Goal: Task Accomplishment & Management: Manage account settings

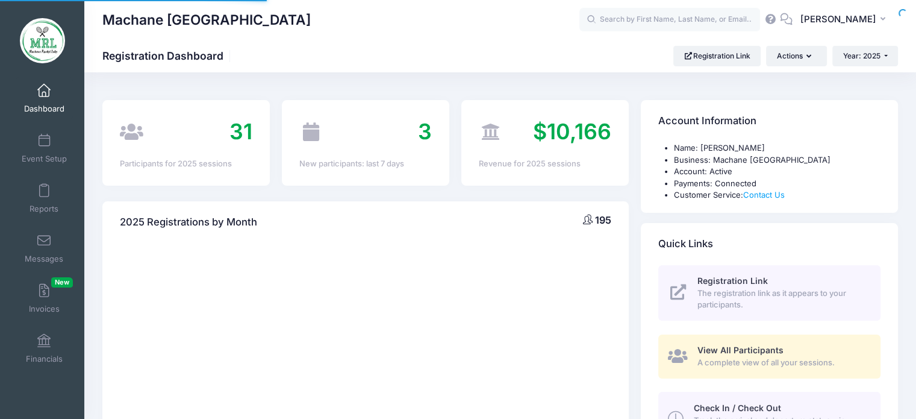
select select
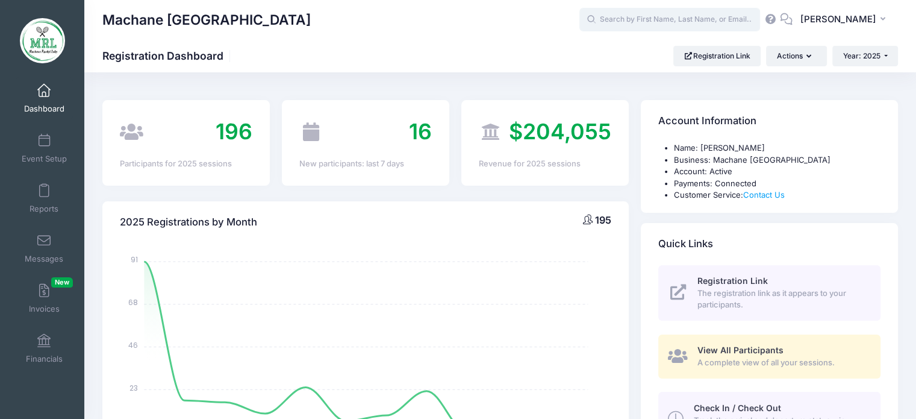
click at [631, 25] on input "text" at bounding box center [669, 20] width 181 height 24
click at [615, 20] on input "text" at bounding box center [669, 20] width 181 height 24
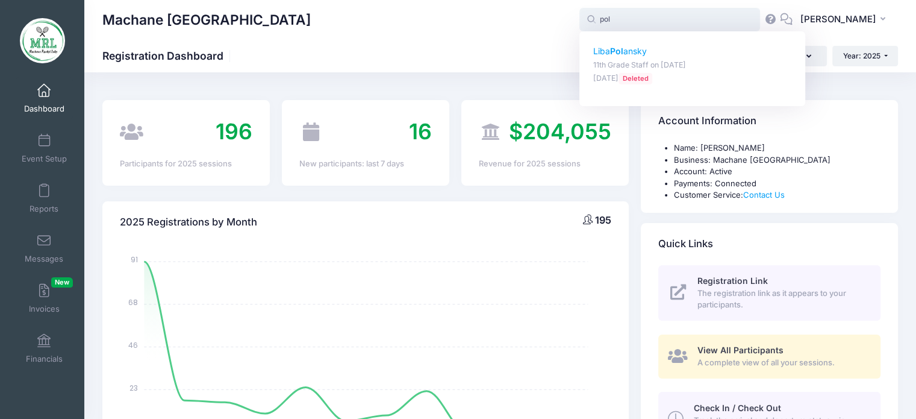
click at [633, 60] on p "11th Grade Staff on Aug-14, 2025" at bounding box center [692, 65] width 199 height 11
type input "Liba Polansky (11th Grade Staff, Aug-14, 2025)"
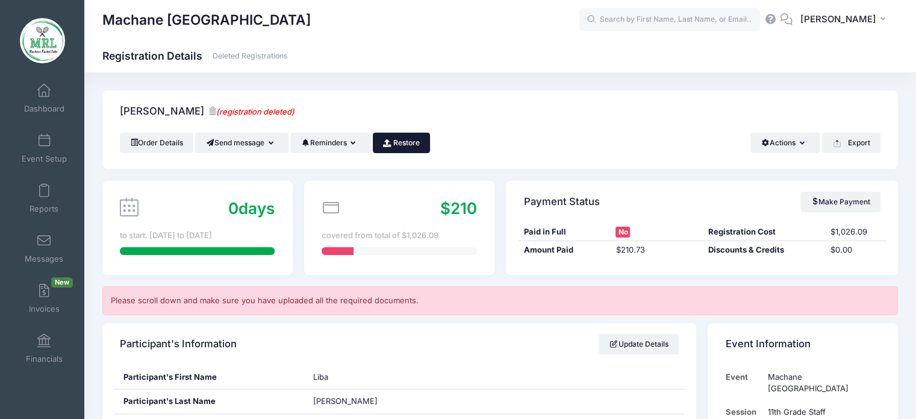
click at [418, 139] on link "Restore" at bounding box center [401, 142] width 57 height 20
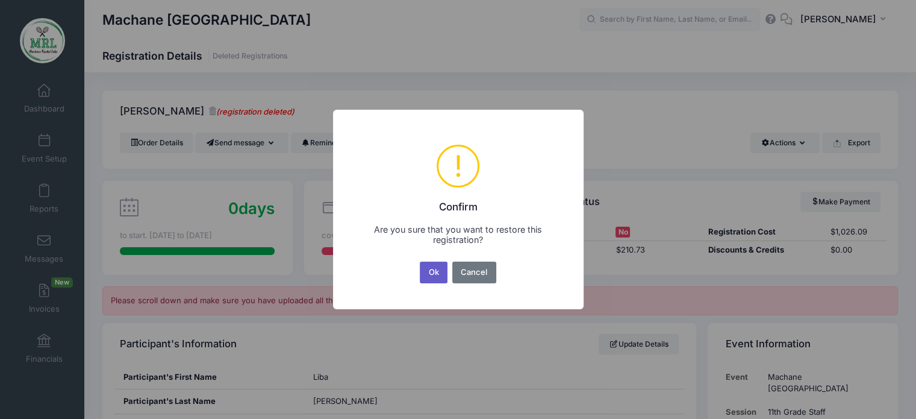
click at [433, 282] on button "Ok" at bounding box center [434, 272] width 28 height 22
